Goal: Check status: Check status

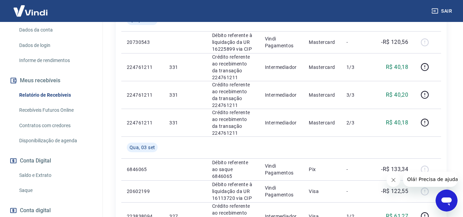
scroll to position [103, 0]
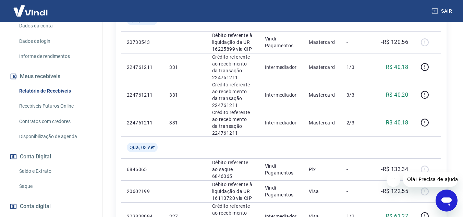
click at [40, 177] on link "Saldo e Extrato" at bounding box center [55, 171] width 78 height 14
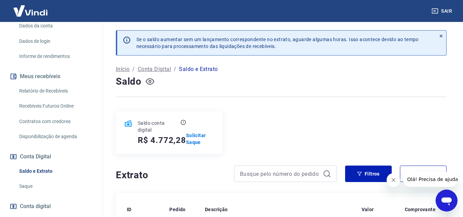
click at [151, 80] on icon "button" at bounding box center [150, 81] width 9 height 9
click at [152, 80] on icon "button" at bounding box center [150, 81] width 9 height 9
